Goal: Information Seeking & Learning: Learn about a topic

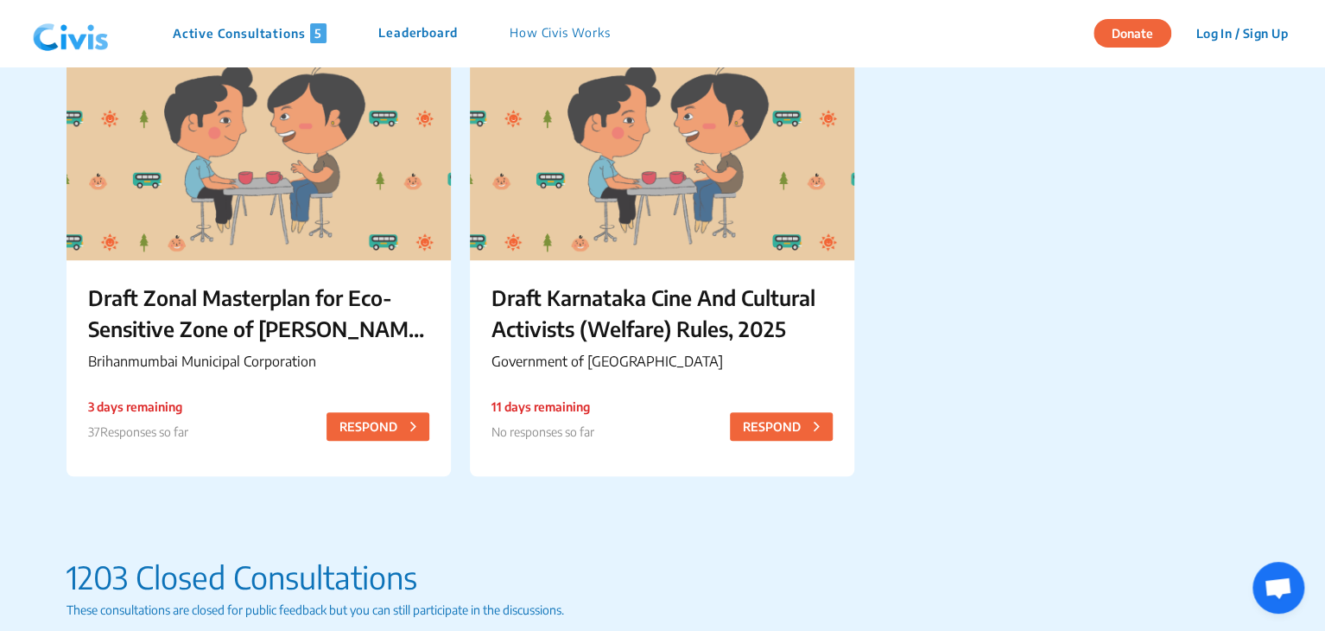
scroll to position [642, 0]
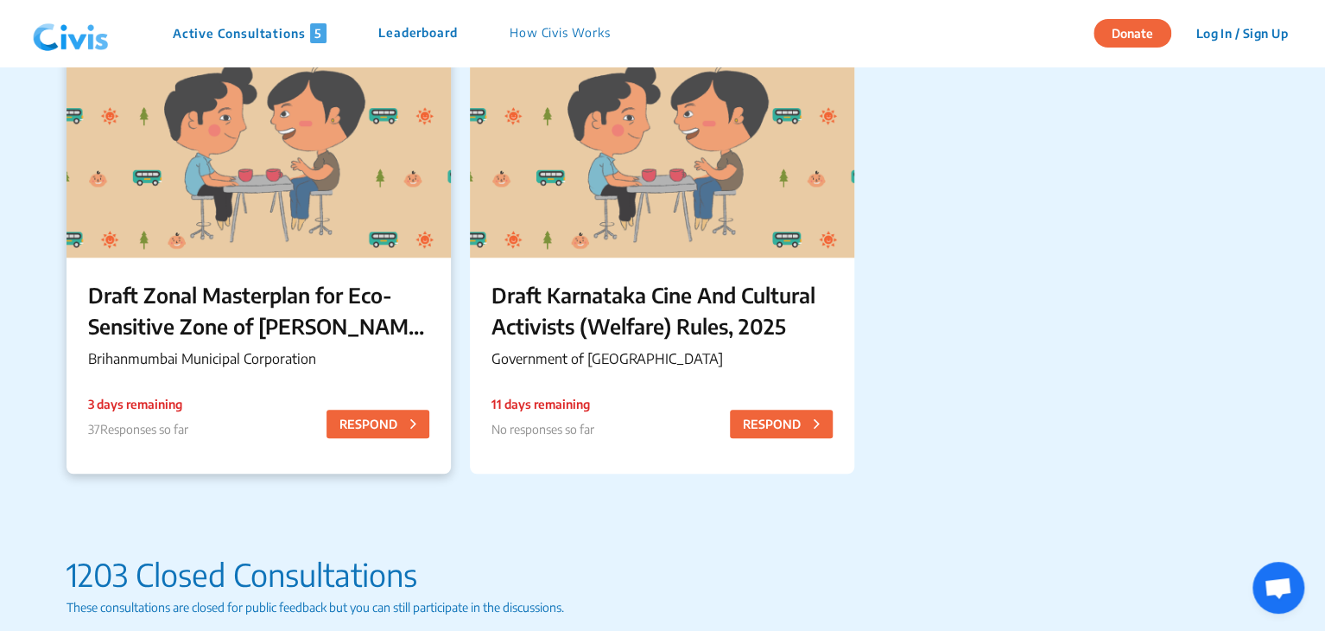
click at [183, 290] on p "Draft Zonal Masterplan for Eco- Sensitive Zone of [PERSON_NAME][GEOGRAPHIC_DATA]" at bounding box center [258, 310] width 341 height 62
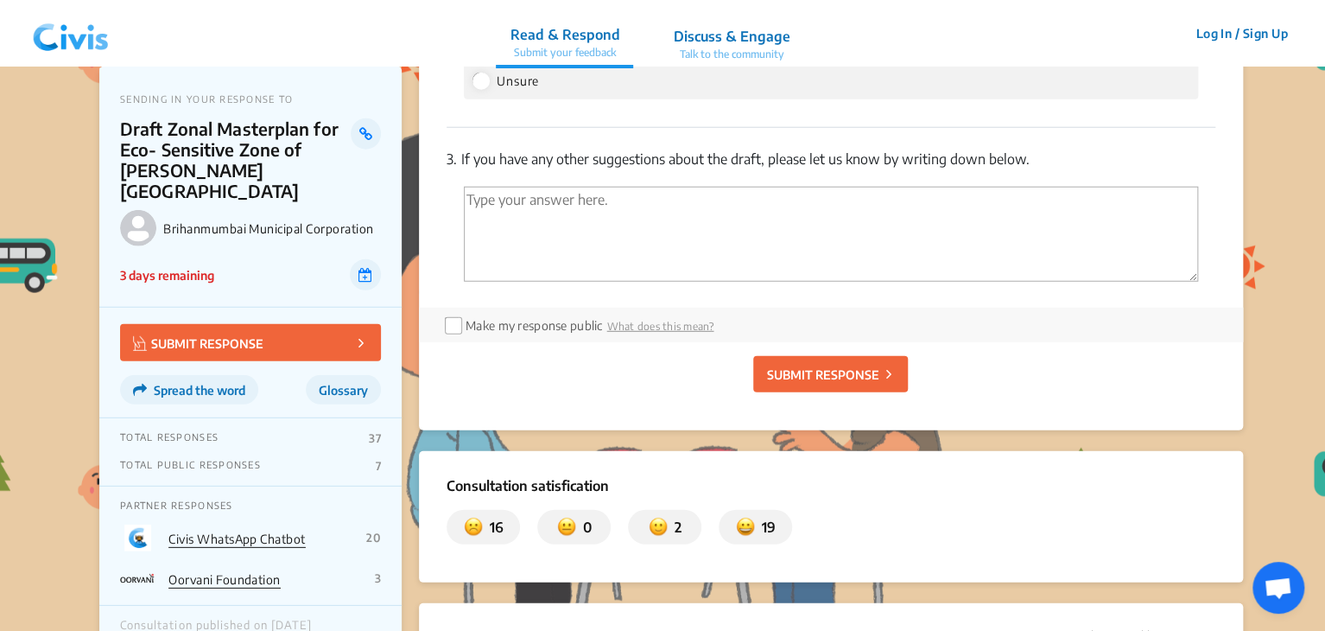
scroll to position [2246, 0]
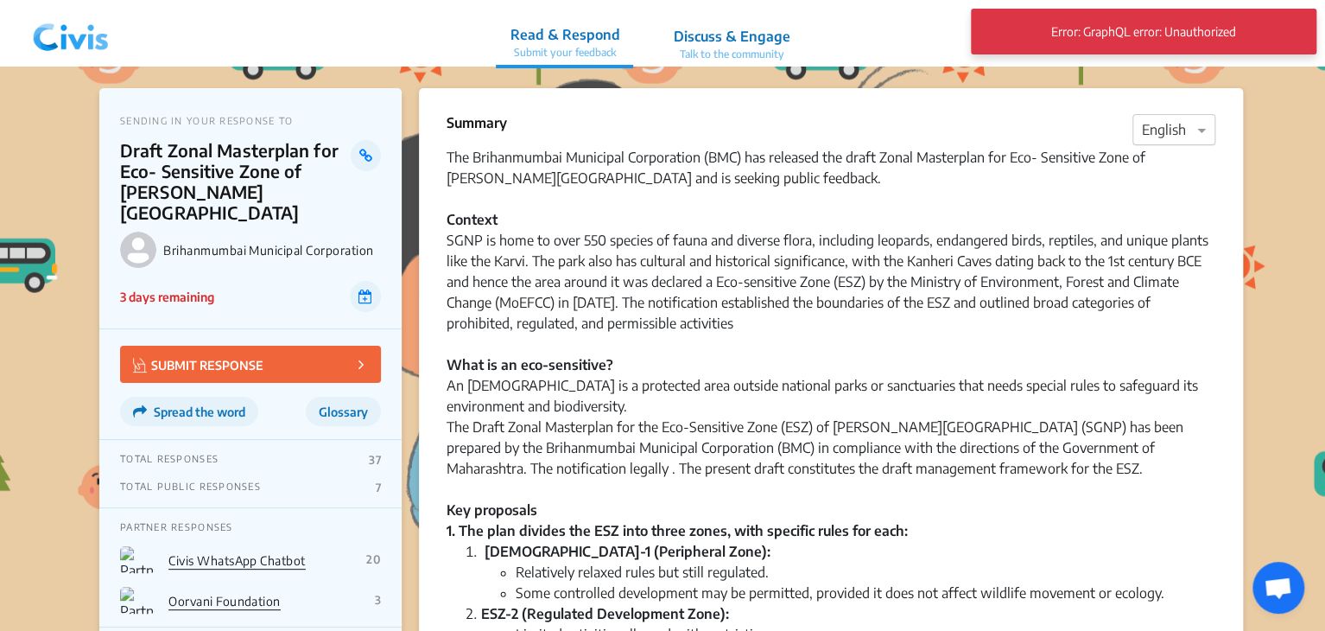
click at [1160, 130] on div at bounding box center [1174, 130] width 81 height 22
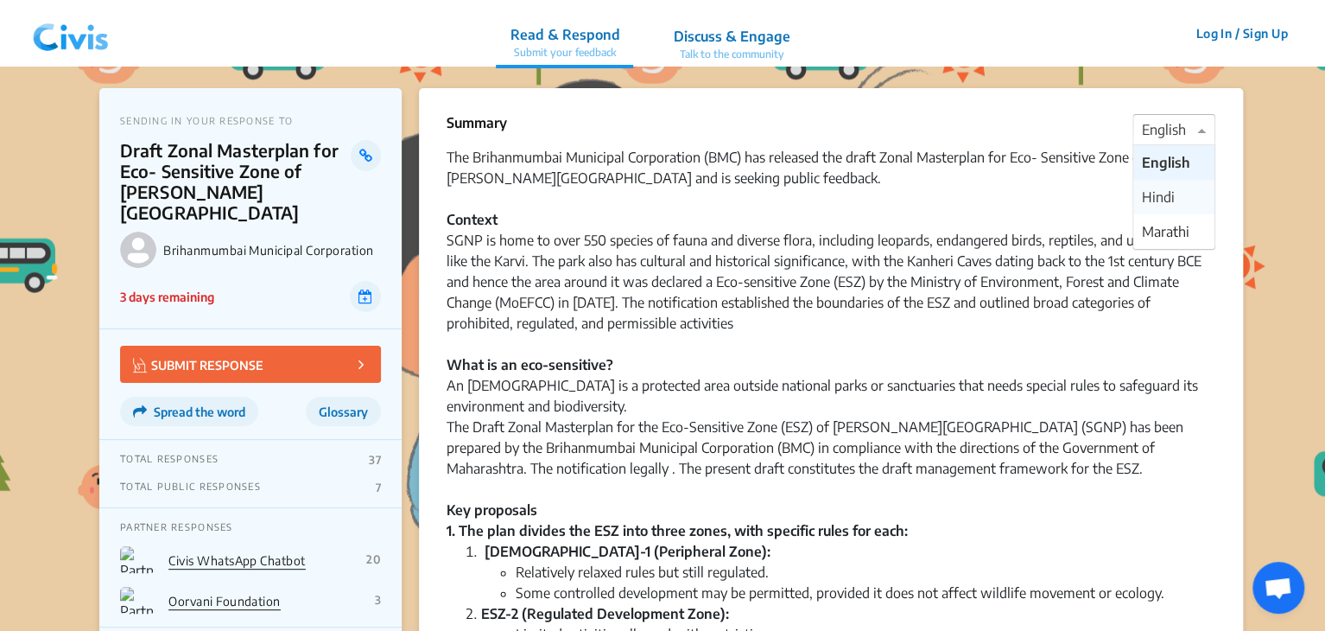
click at [1160, 201] on span "Hindi" at bounding box center [1158, 196] width 33 height 17
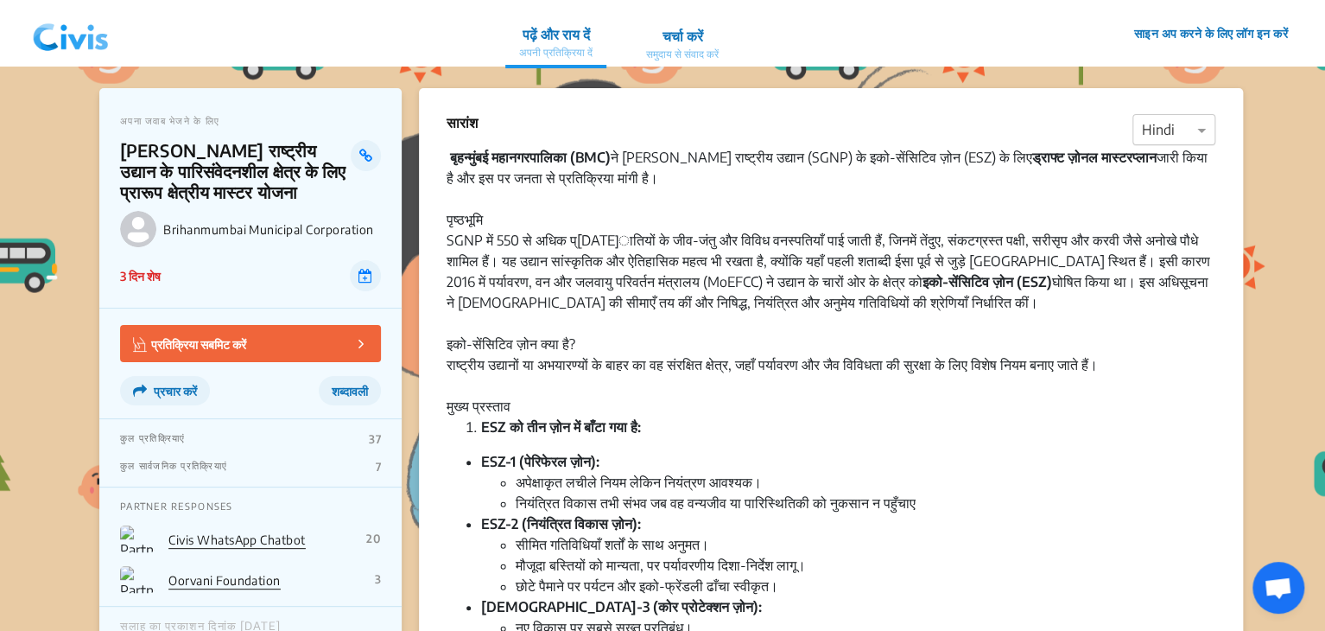
click at [1147, 127] on div at bounding box center [1174, 130] width 81 height 22
click at [1160, 219] on div "Marathi" at bounding box center [1174, 231] width 81 height 35
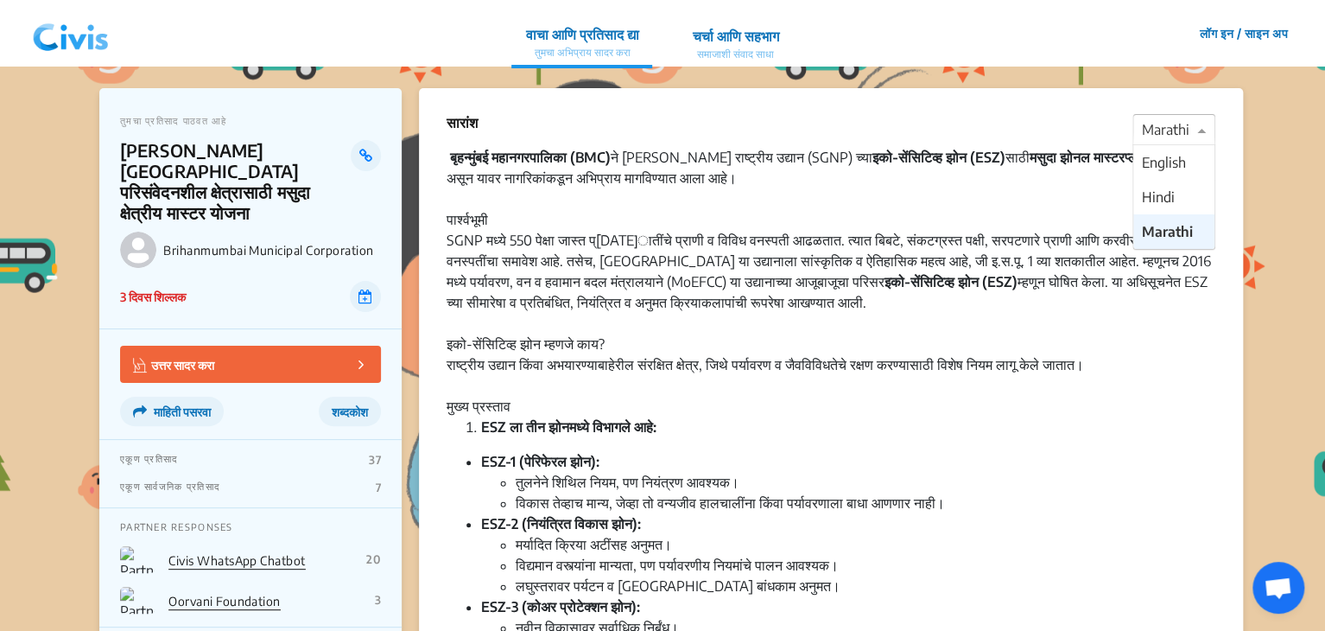
click at [1160, 137] on div at bounding box center [1174, 130] width 81 height 22
click at [1159, 162] on span "English" at bounding box center [1164, 162] width 44 height 17
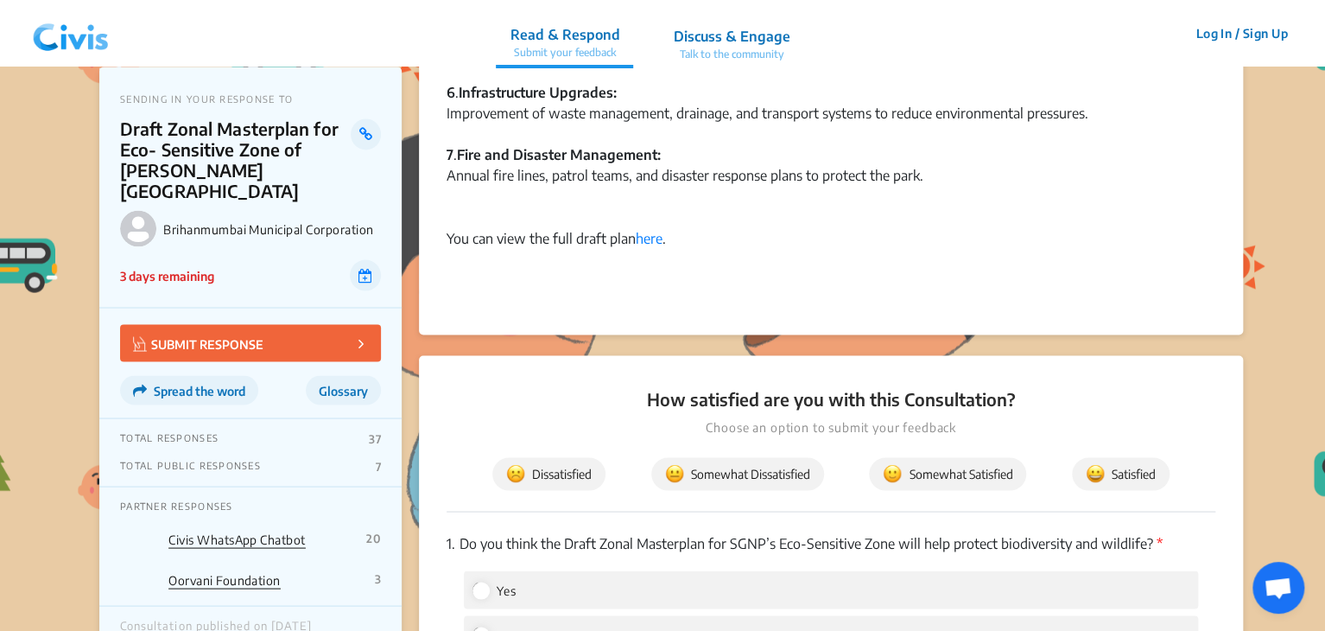
scroll to position [1427, 0]
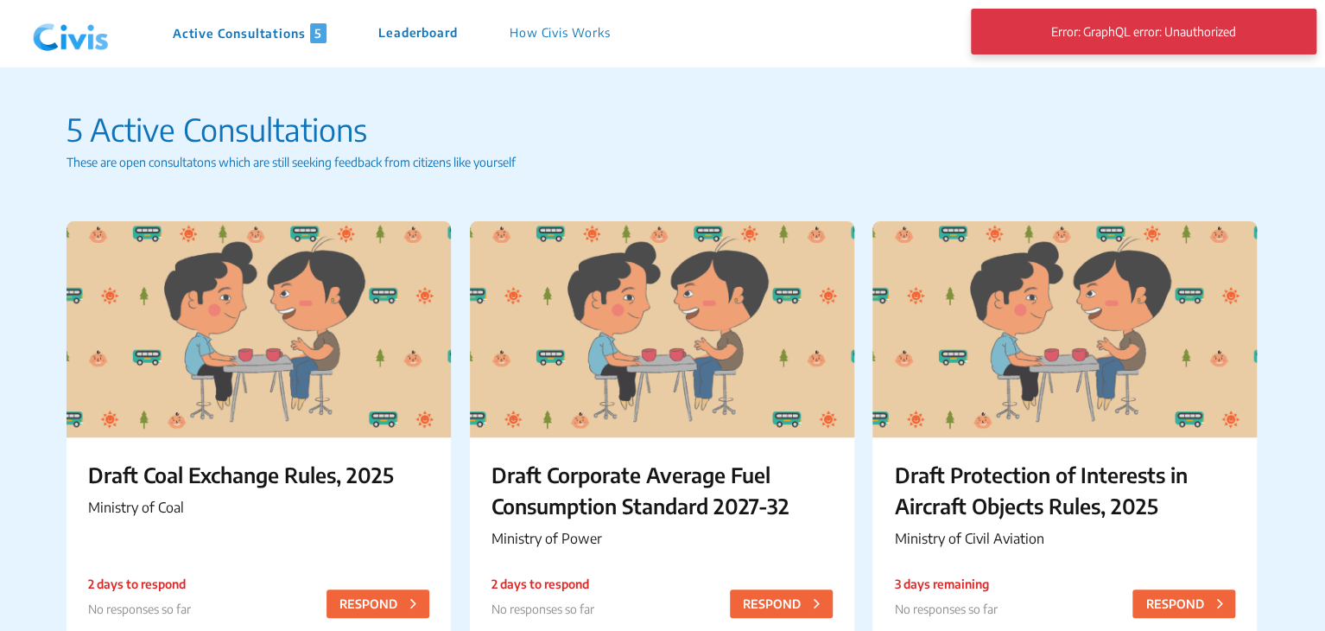
click at [85, 36] on img at bounding box center [71, 34] width 90 height 52
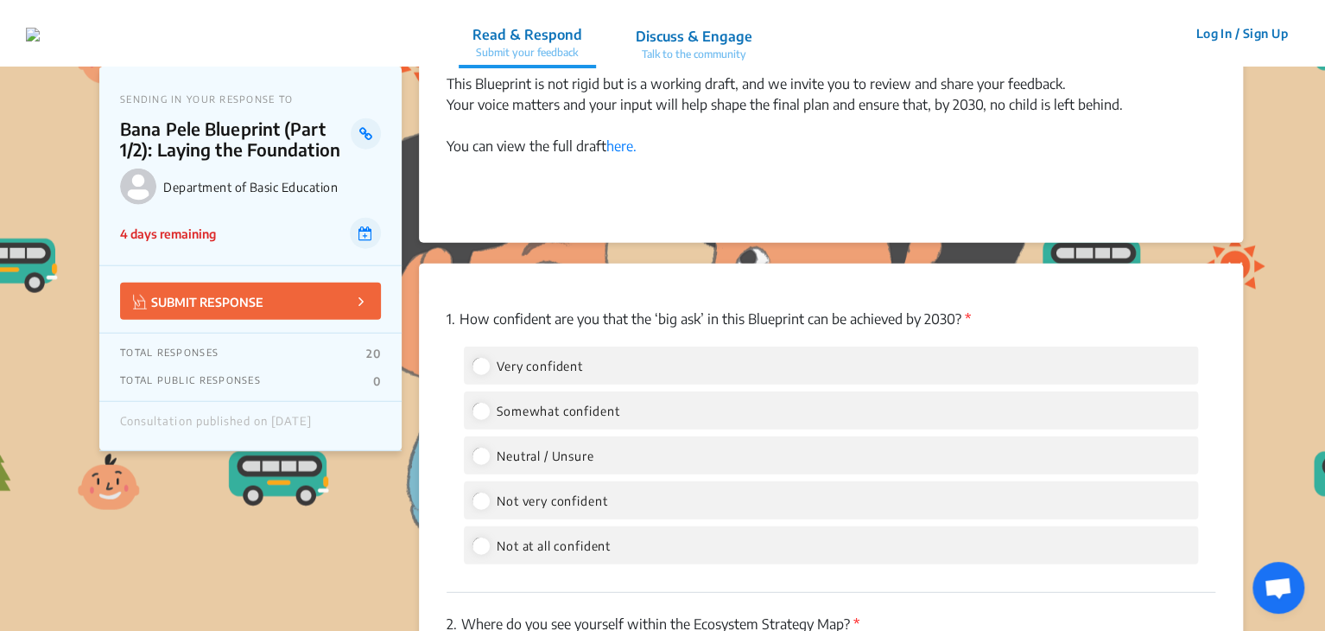
scroll to position [1877, 0]
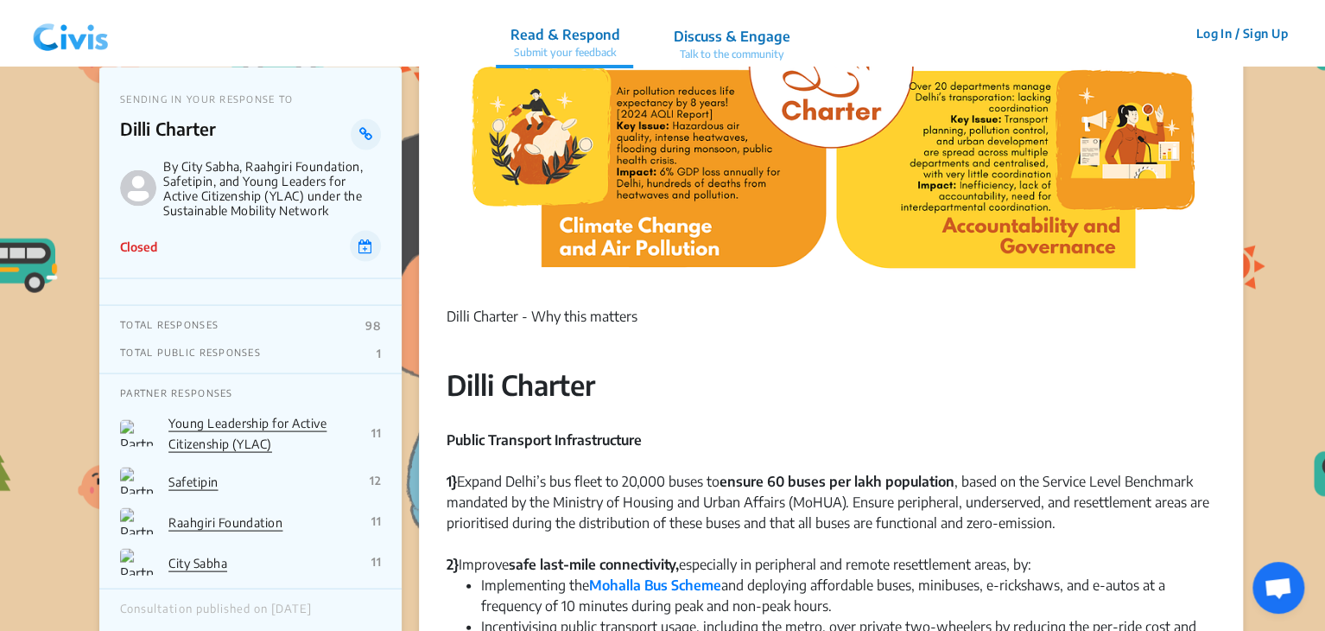
scroll to position [1515, 0]
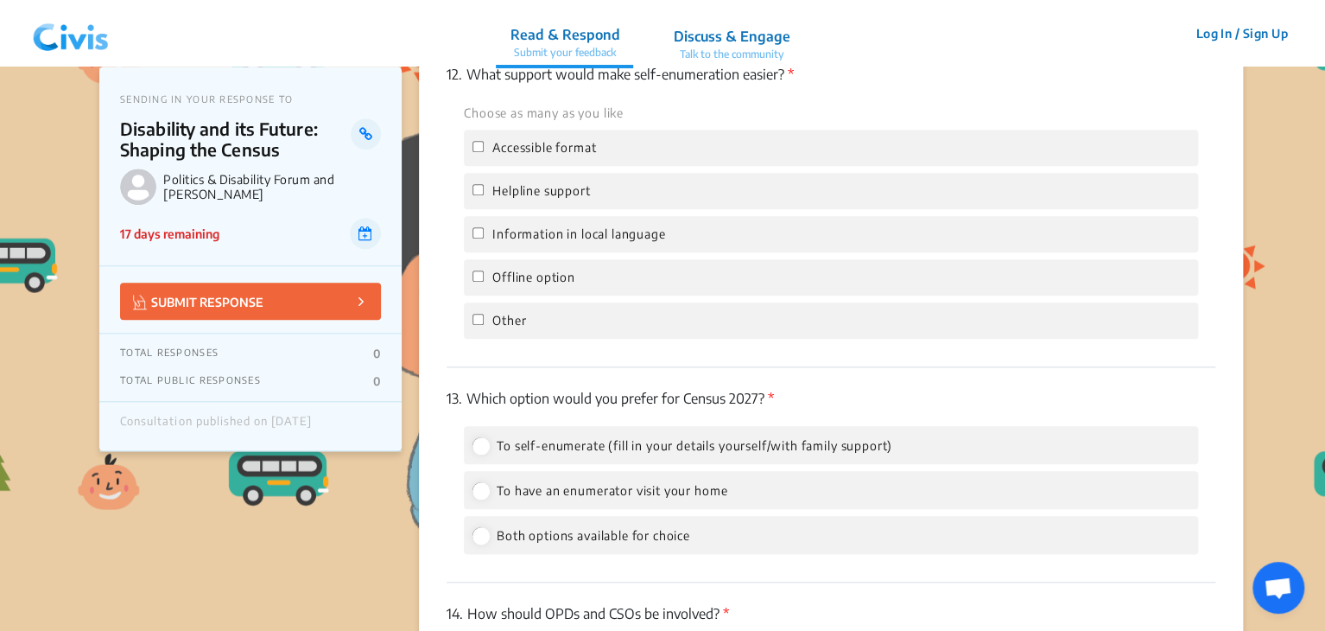
scroll to position [4022, 0]
